Goal: Find contact information: Find contact information

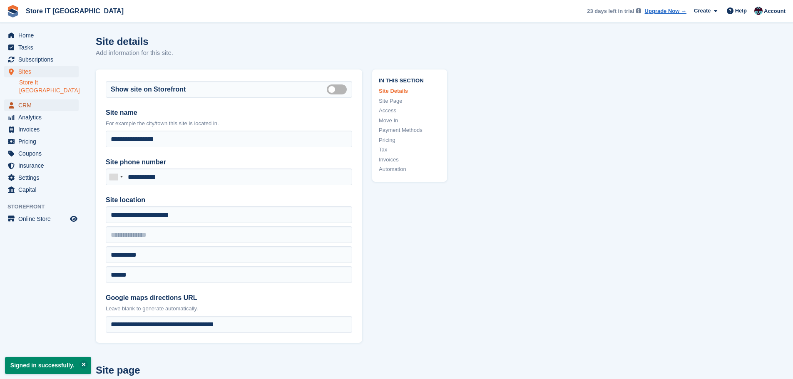
click at [26, 100] on span "CRM" at bounding box center [43, 106] width 50 height 12
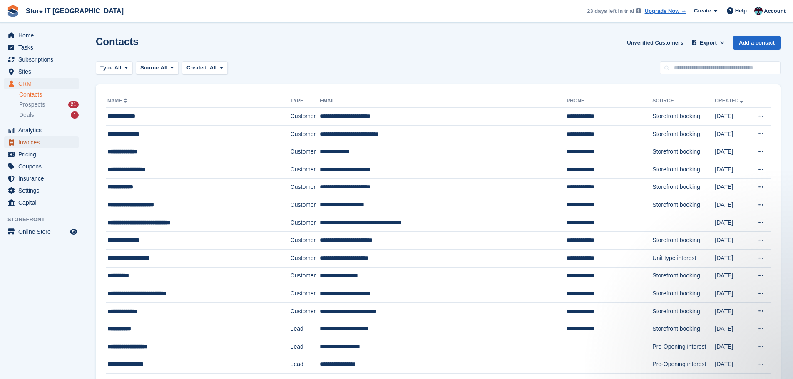
click at [35, 145] on span "Invoices" at bounding box center [43, 143] width 50 height 12
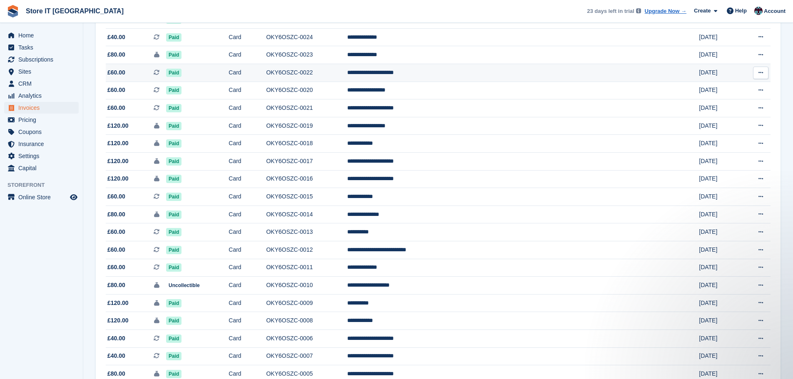
scroll to position [250, 0]
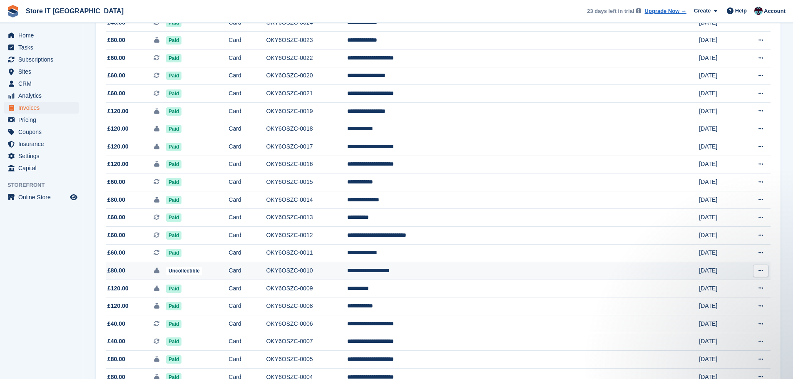
click at [756, 274] on button at bounding box center [760, 271] width 15 height 12
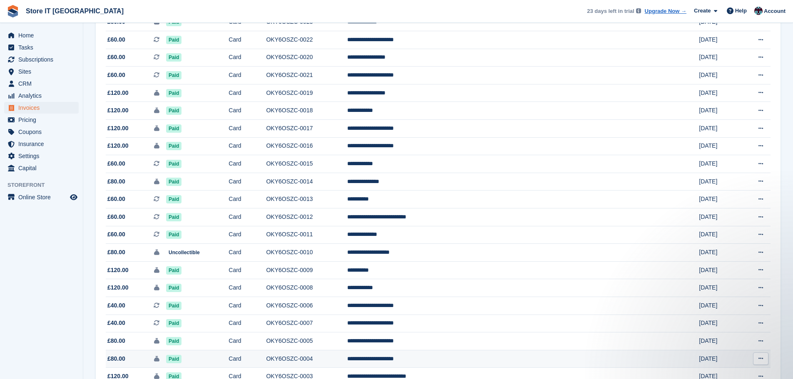
scroll to position [227, 0]
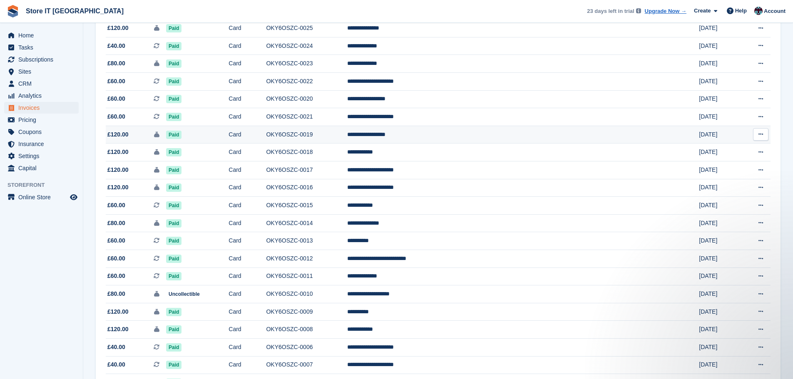
click at [463, 137] on td "**********" at bounding box center [514, 135] width 334 height 18
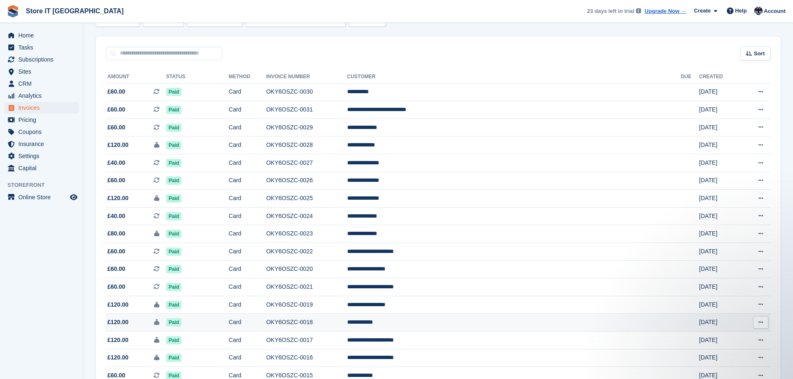
scroll to position [42, 0]
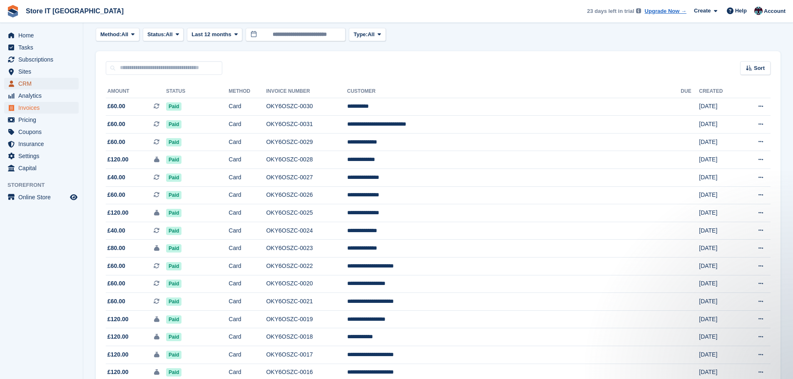
click at [29, 81] on span "CRM" at bounding box center [43, 84] width 50 height 12
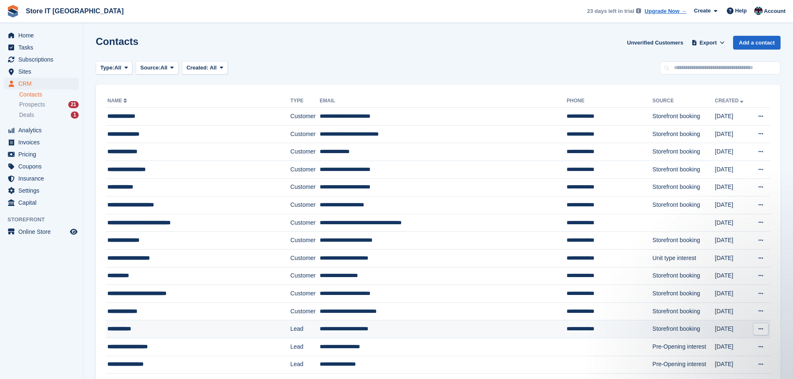
click at [291, 329] on td "Lead" at bounding box center [305, 330] width 29 height 18
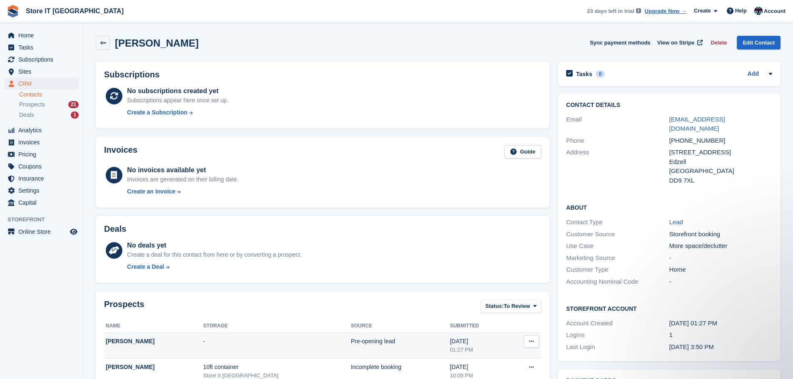
click at [135, 342] on div "Liam Dougan" at bounding box center [154, 341] width 97 height 9
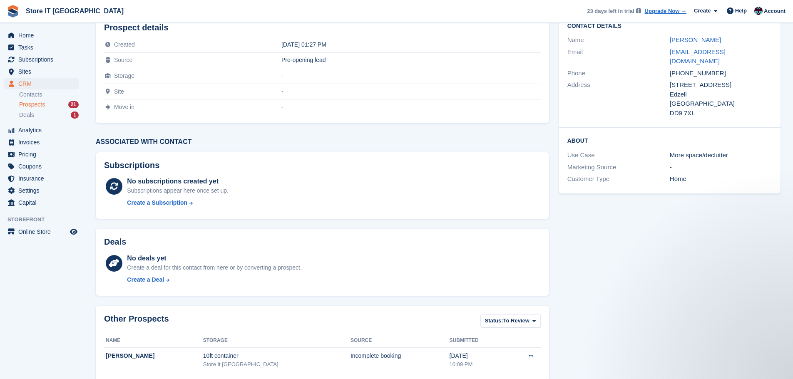
scroll to position [72, 0]
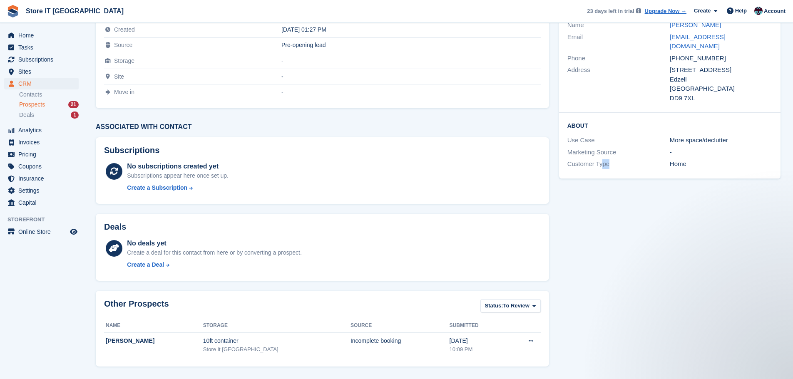
drag, startPoint x: 489, startPoint y: 341, endPoint x: 616, endPoint y: 357, distance: 128.0
click at [616, 357] on div "Contact Details Name [PERSON_NAME] Email [EMAIL_ADDRESS][DOMAIN_NAME] Phone [PH…" at bounding box center [670, 183] width 232 height 377
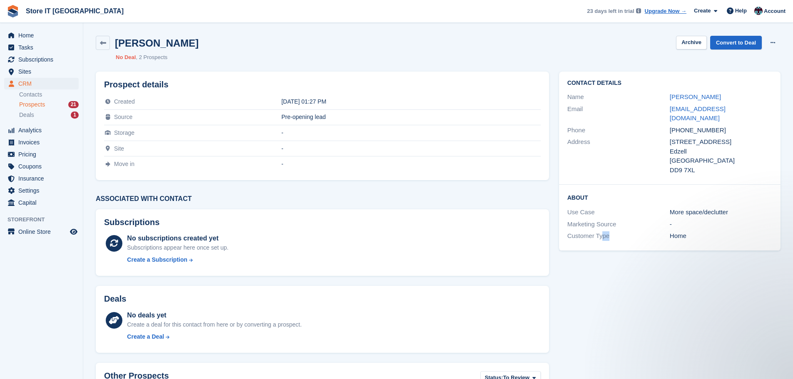
click at [633, 317] on div "Contact Details Name [PERSON_NAME] Email [EMAIL_ADDRESS][DOMAIN_NAME] Phone [PH…" at bounding box center [670, 255] width 232 height 377
drag, startPoint x: 675, startPoint y: 110, endPoint x: 649, endPoint y: 111, distance: 25.9
click at [649, 111] on div "Email [EMAIL_ADDRESS][DOMAIN_NAME]" at bounding box center [670, 113] width 205 height 21
copy div "[EMAIL_ADDRESS][DOMAIN_NAME]"
